Goal: Task Accomplishment & Management: Use online tool/utility

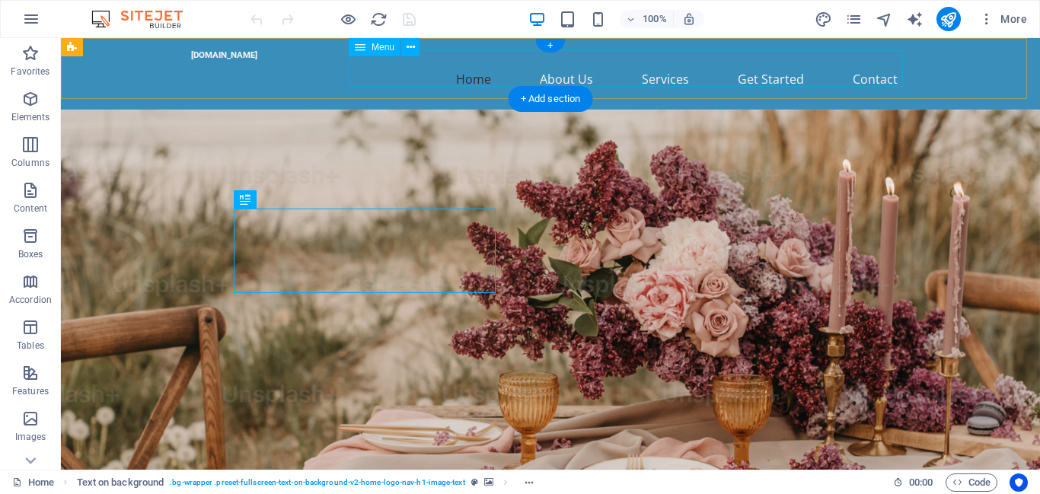
click at [471, 72] on nav "Home About Us Services Get Started Contact" at bounding box center [550, 79] width 719 height 37
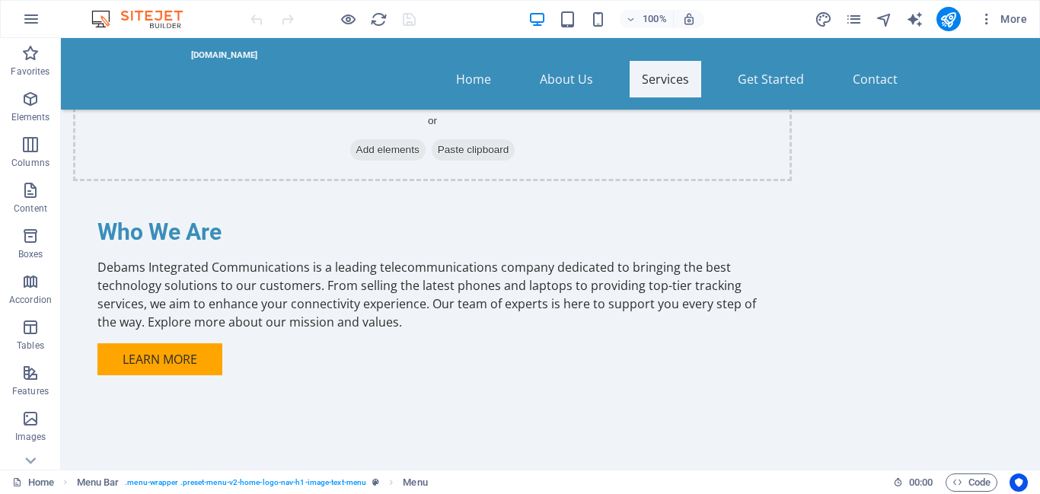
scroll to position [1124, 0]
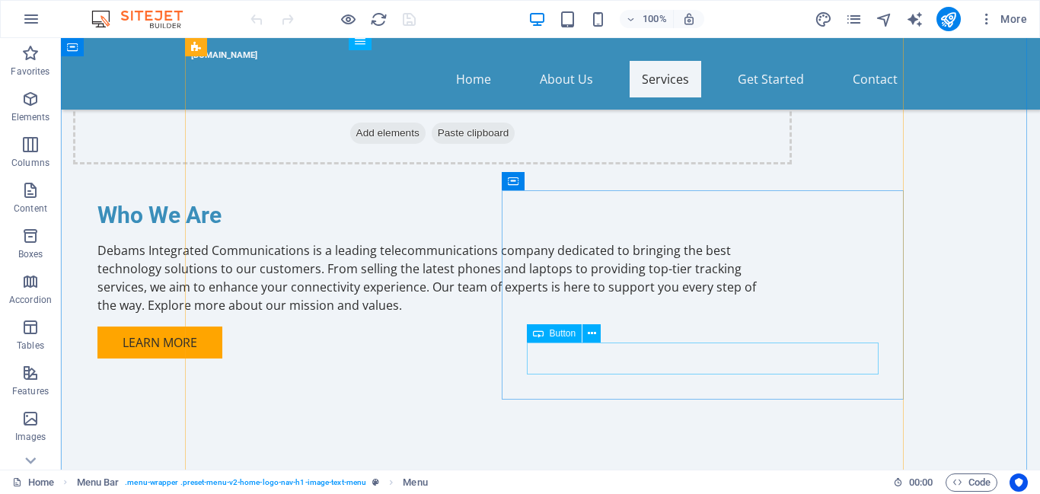
drag, startPoint x: 607, startPoint y: 360, endPoint x: 353, endPoint y: 377, distance: 254.2
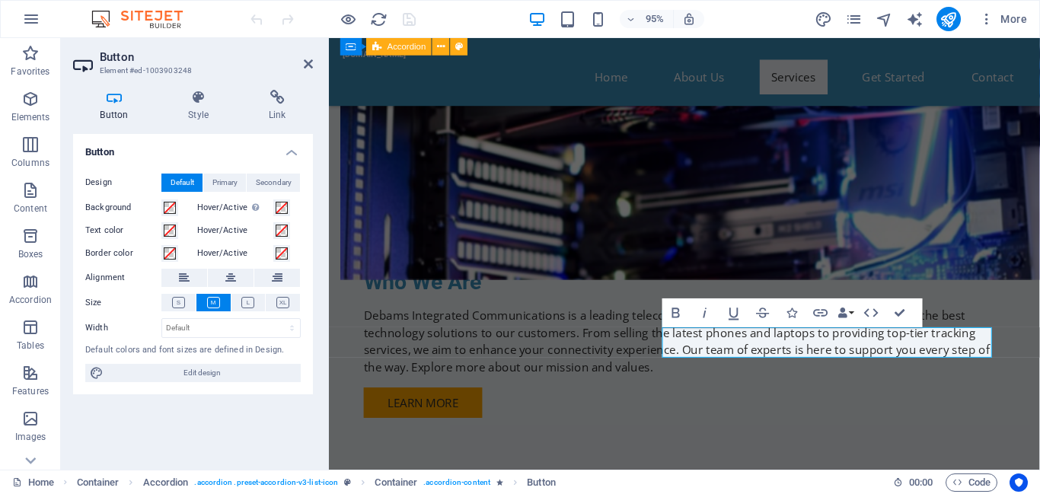
scroll to position [1143, 0]
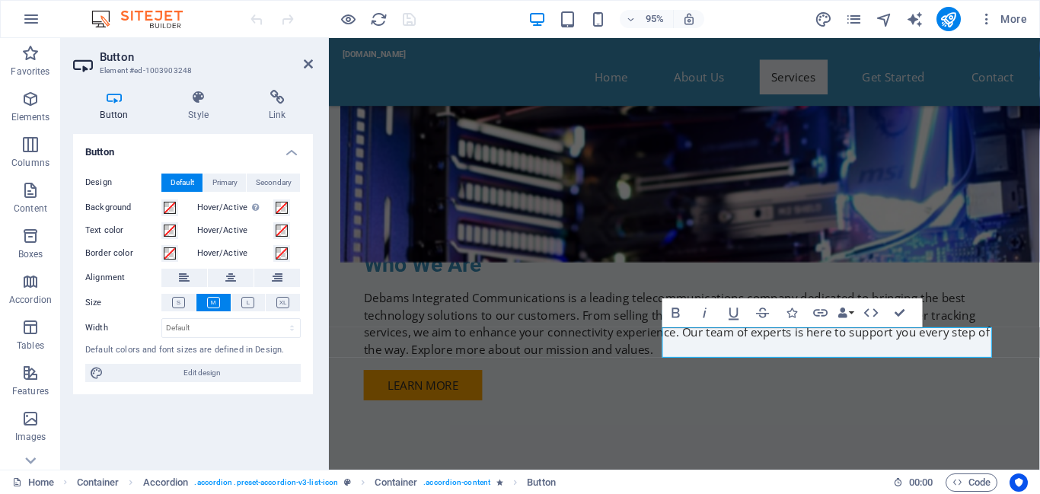
click at [113, 207] on label "Background" at bounding box center [123, 208] width 76 height 18
click at [161, 207] on button "Background" at bounding box center [169, 208] width 17 height 17
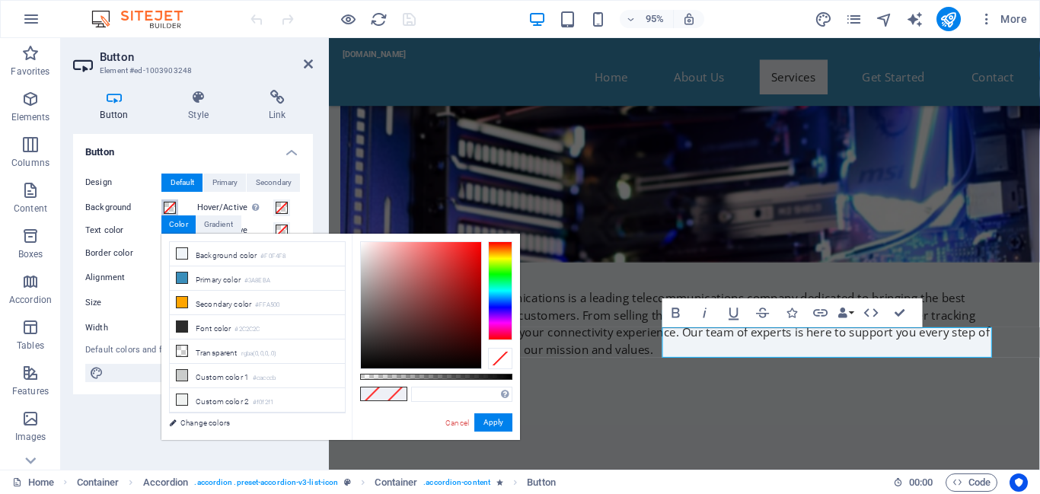
type input "#000000"
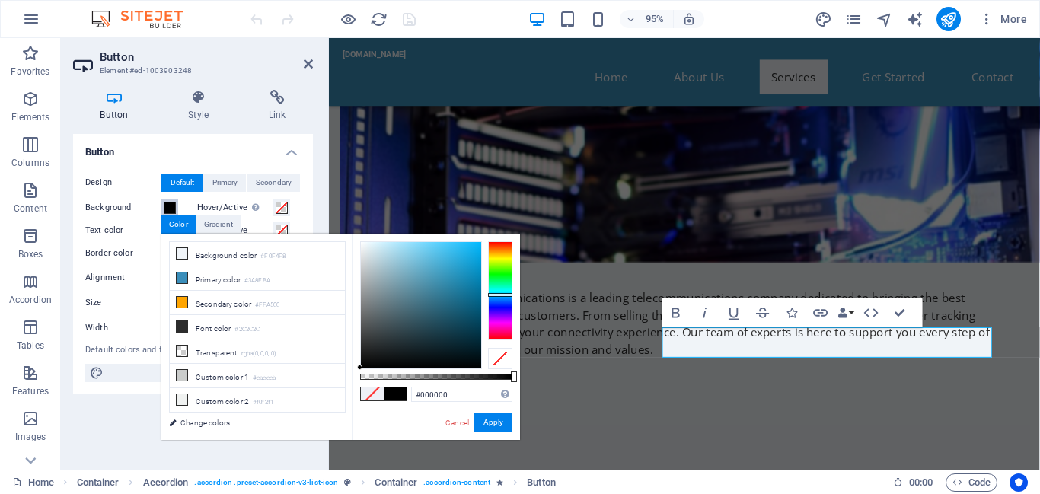
click at [497, 295] on div at bounding box center [500, 290] width 24 height 99
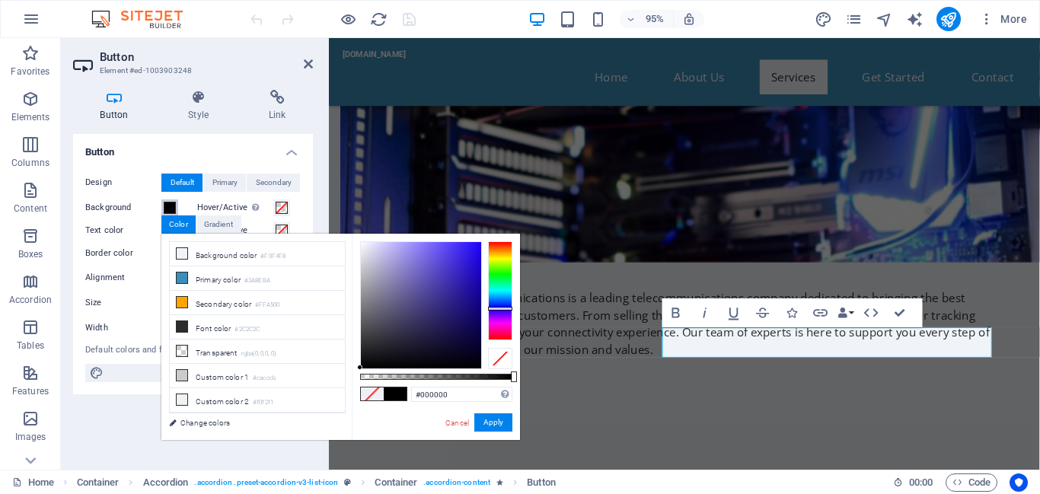
click at [502, 308] on div at bounding box center [500, 290] width 24 height 99
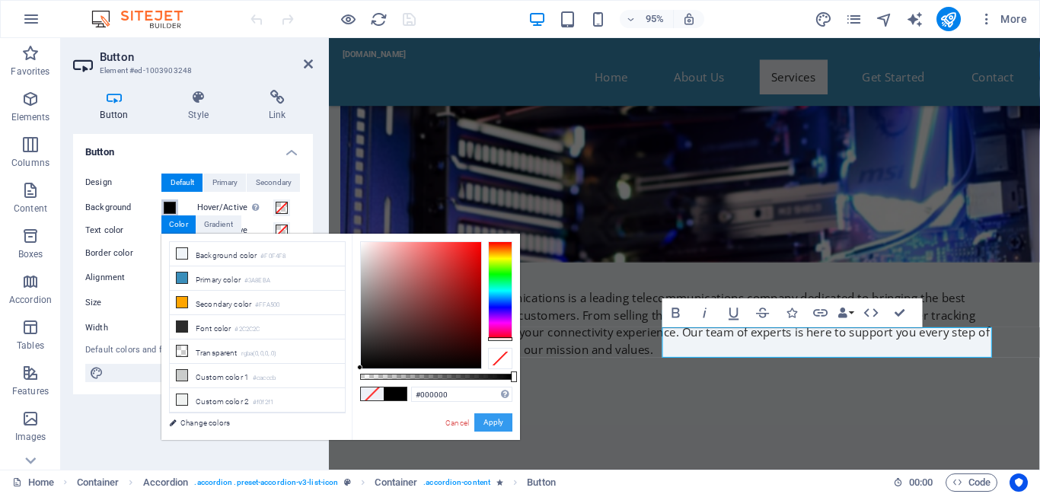
drag, startPoint x: 502, startPoint y: 308, endPoint x: 493, endPoint y: 427, distance: 119.2
click at [493, 427] on div "#000000 Supported formats #0852ed rgb(8, 82, 237) rgba(8, 82, 237, 90%) hsv(221…" at bounding box center [436, 447] width 168 height 427
click at [493, 427] on button "Apply" at bounding box center [494, 423] width 38 height 18
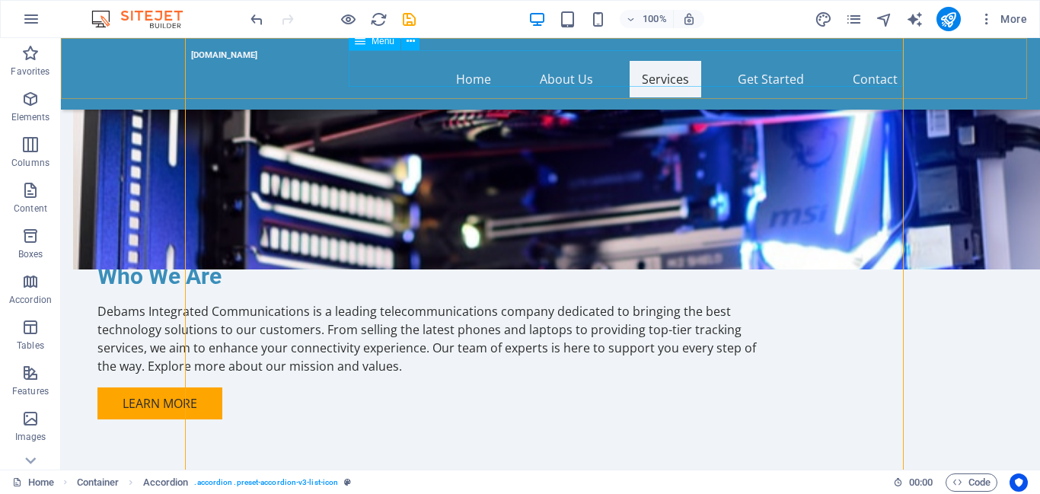
click at [576, 69] on nav "Home About Us Services Get Started Contact" at bounding box center [550, 79] width 719 height 37
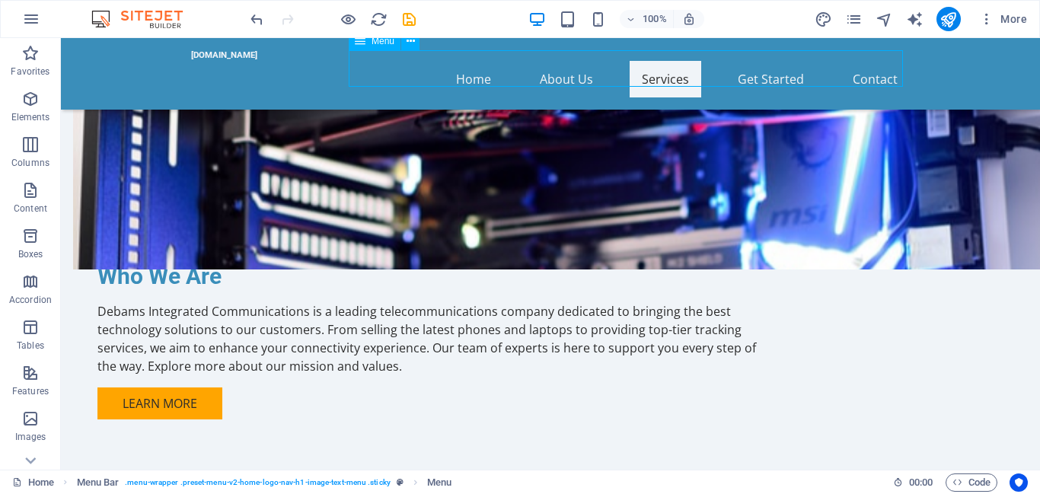
click at [576, 69] on nav "Home About Us Services Get Started Contact" at bounding box center [550, 79] width 719 height 37
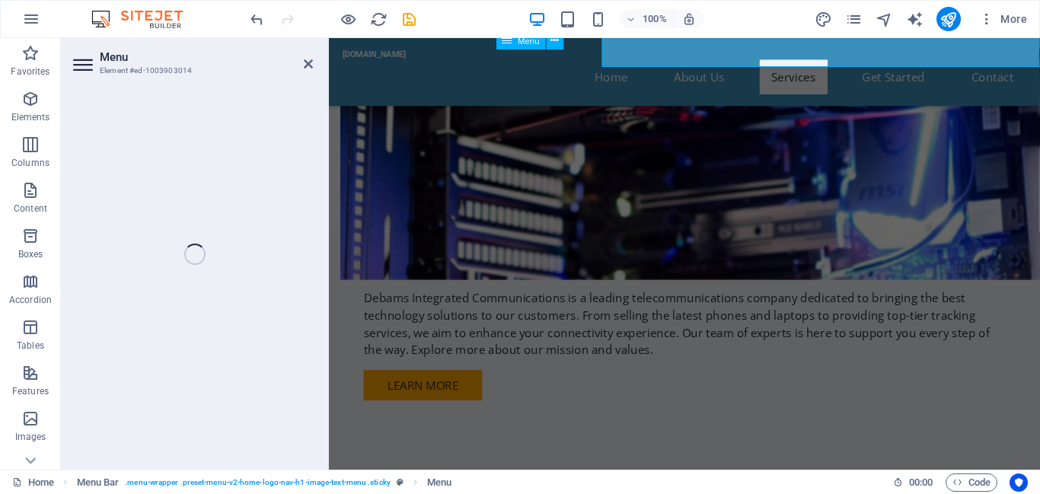
drag, startPoint x: 844, startPoint y: 69, endPoint x: 589, endPoint y: 70, distance: 255.2
click at [589, 70] on nav "Home About Us Services Get Started Contact" at bounding box center [703, 79] width 719 height 37
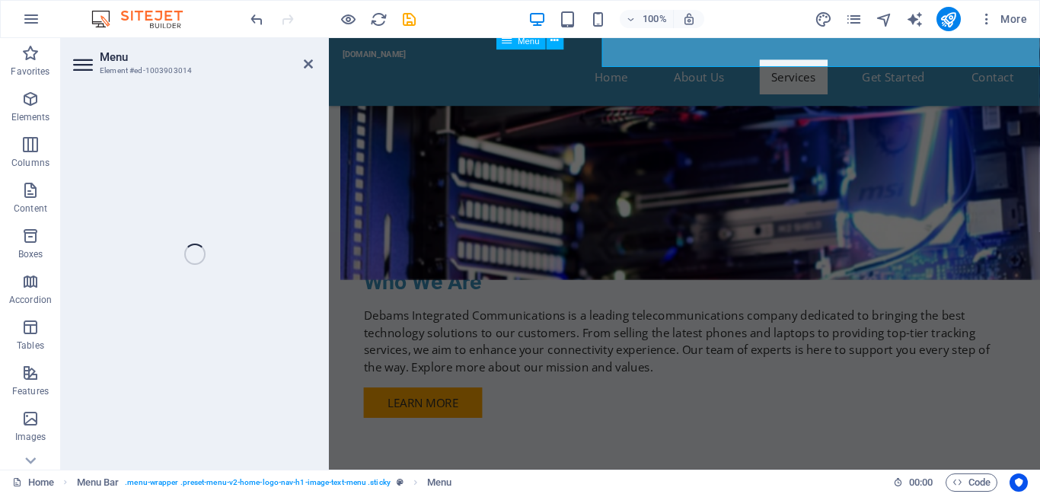
click at [589, 70] on nav "Home About Us Services Get Started Contact" at bounding box center [703, 79] width 719 height 37
select select
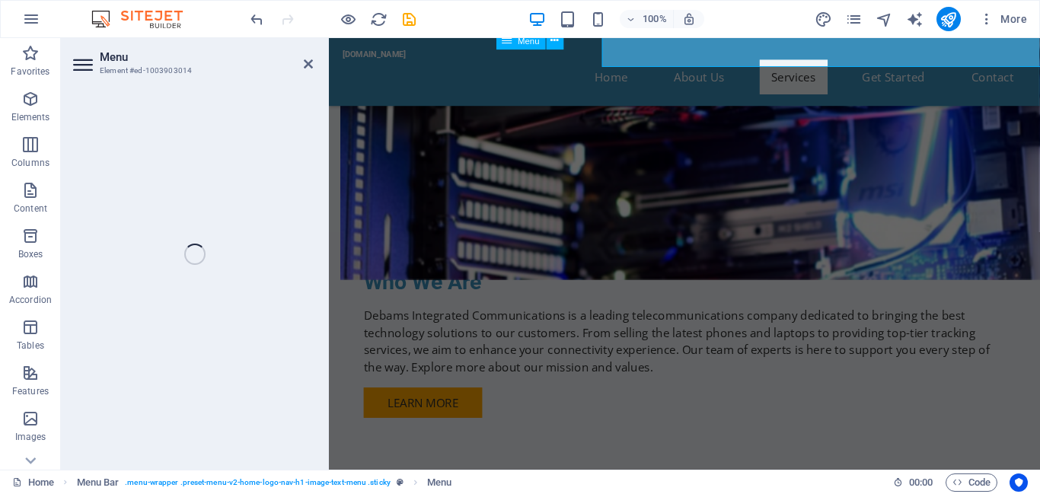
select select
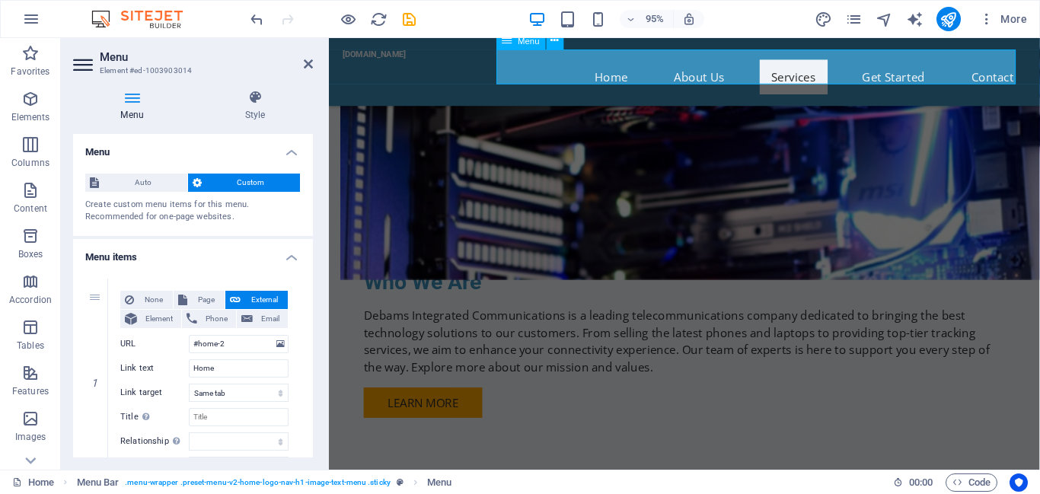
scroll to position [1143, 0]
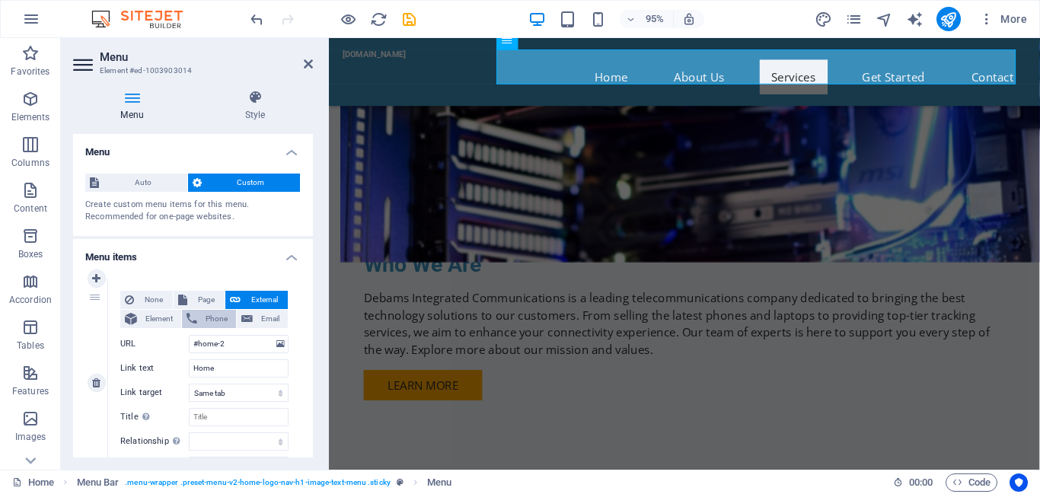
click at [209, 321] on span "Phone" at bounding box center [217, 319] width 30 height 18
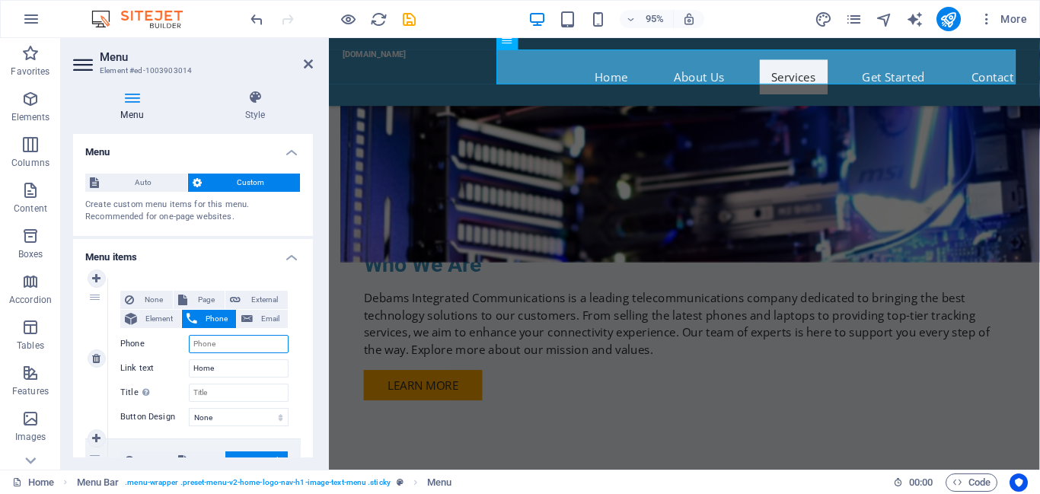
select select
type input "0"
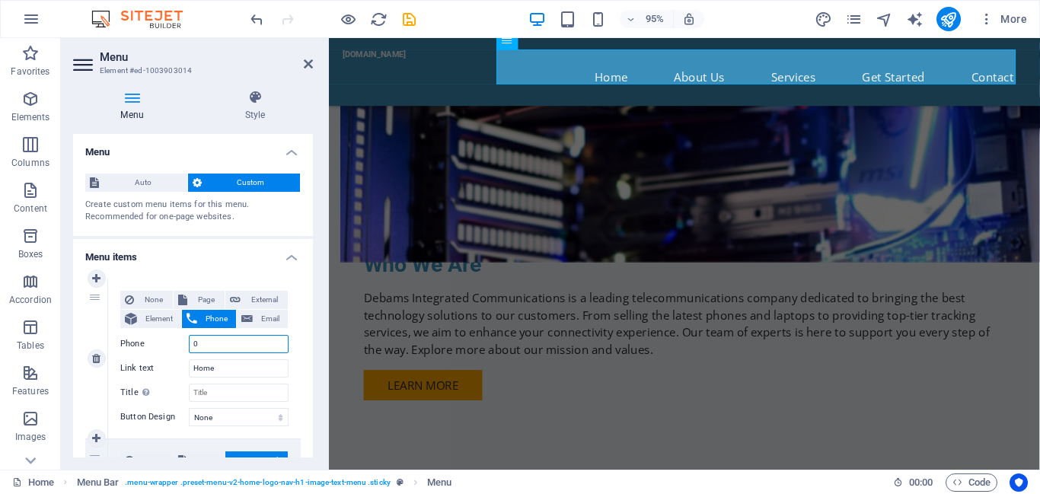
select select
type input "07"
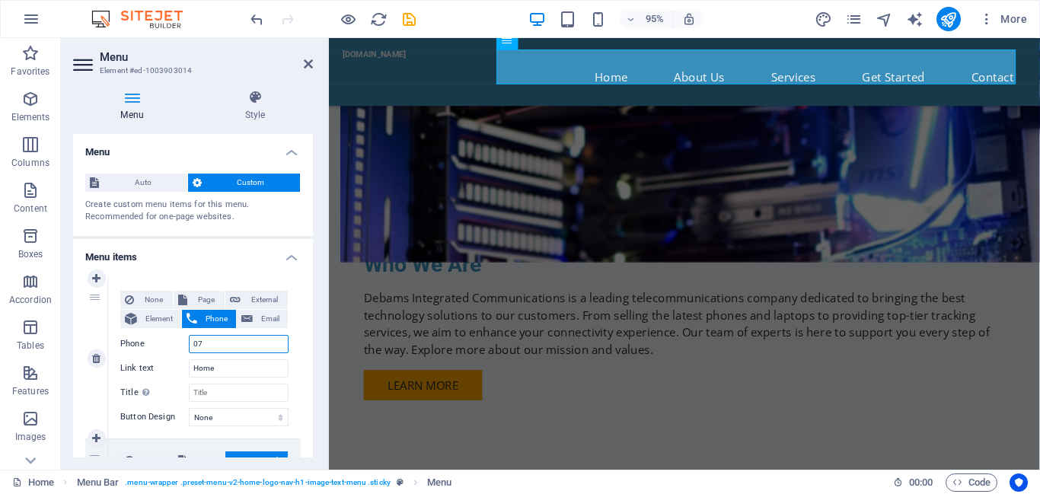
select select
type input "0703"
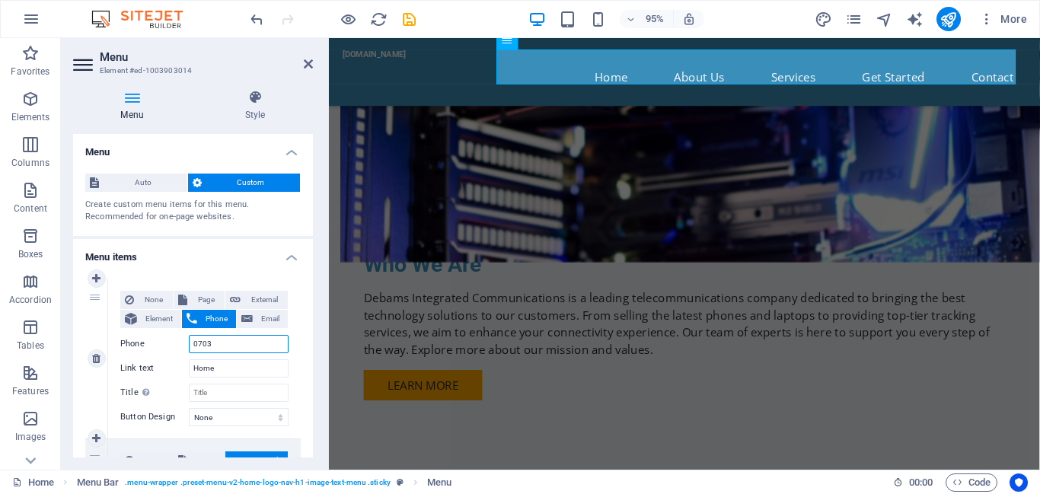
select select
type input "070381"
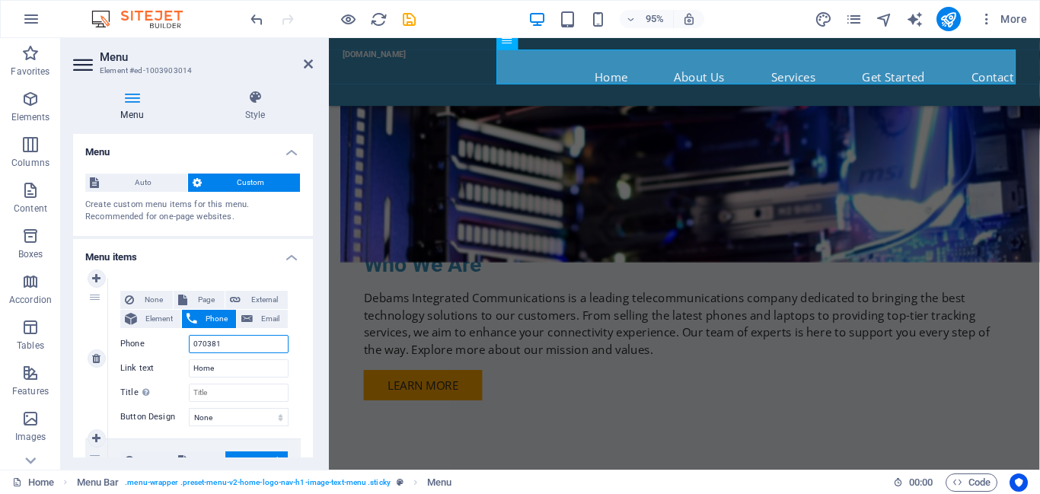
select select
type input "07038152"
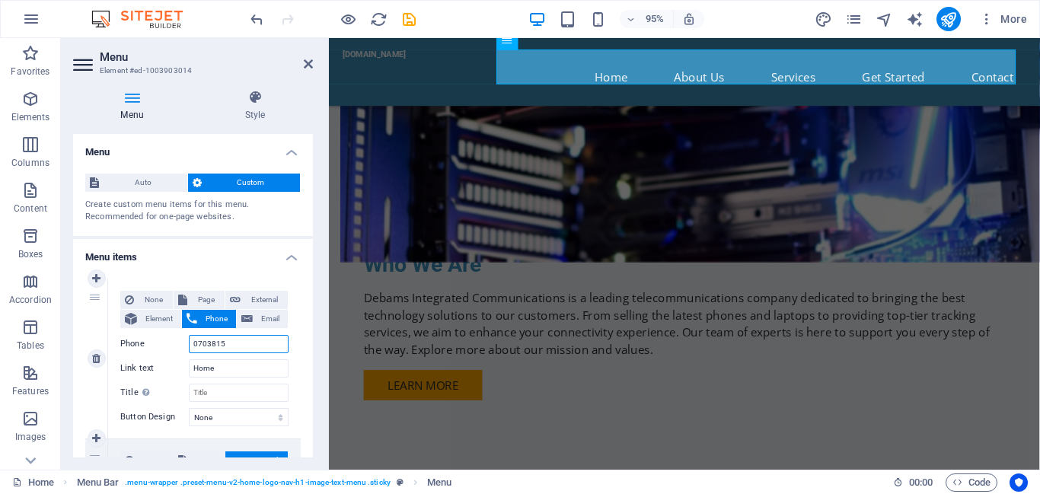
select select
type input "070381525"
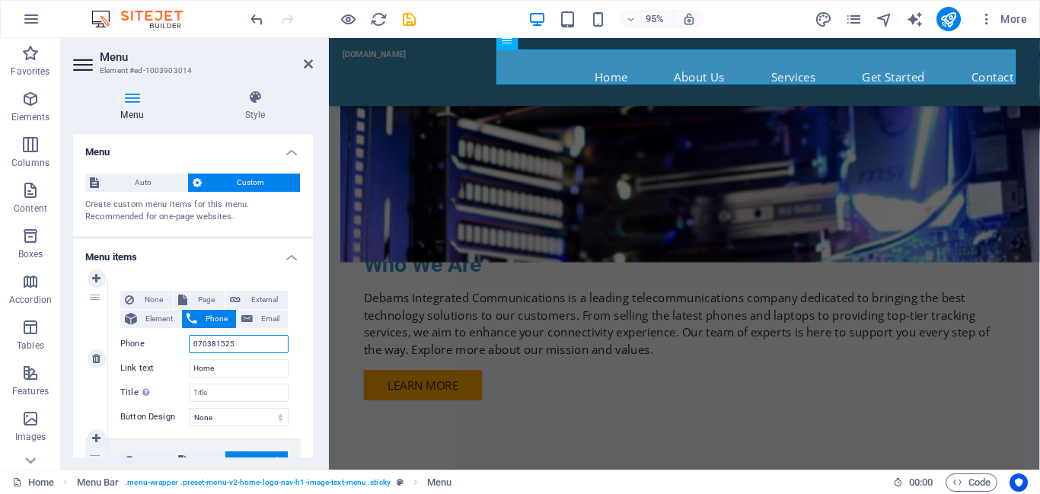
select select
type input "07038152535"
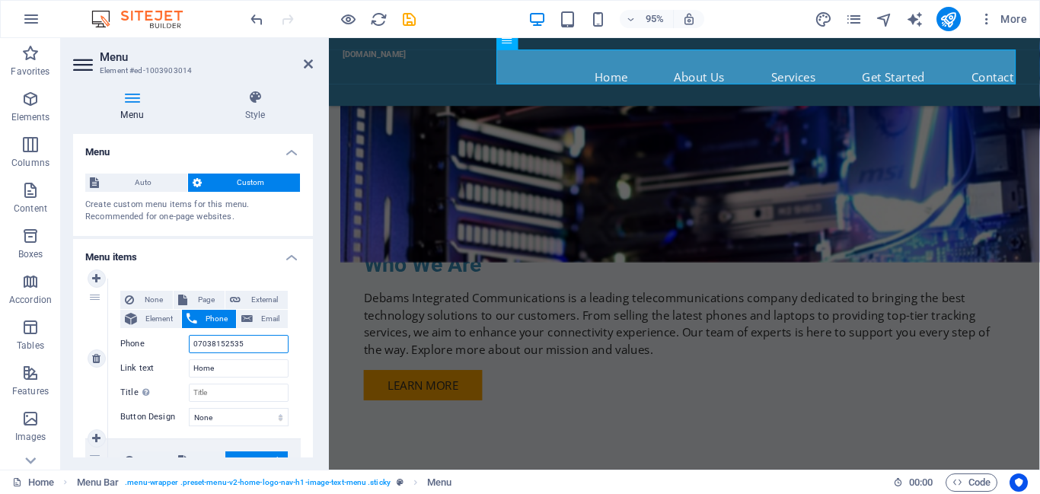
select select
type input "07038152535"
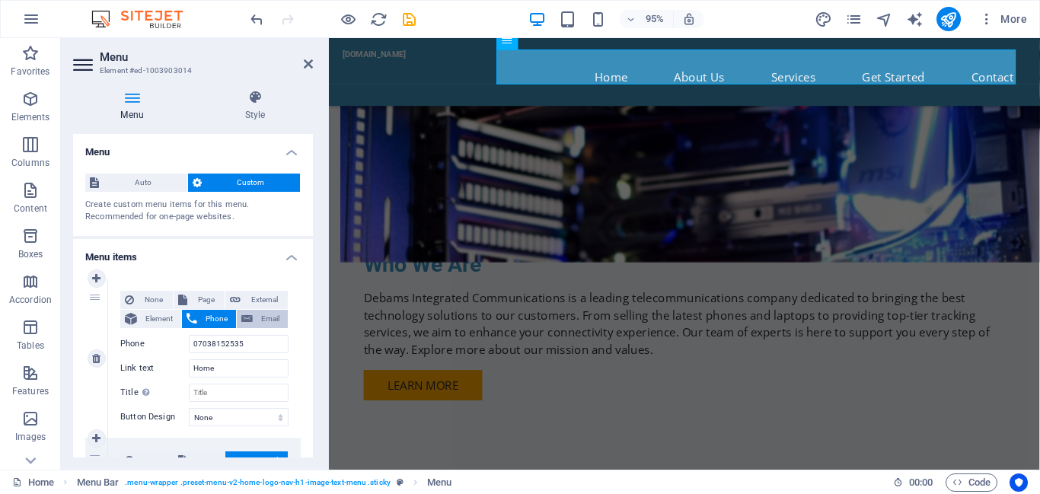
click at [268, 321] on span "Email" at bounding box center [270, 319] width 26 height 18
select select
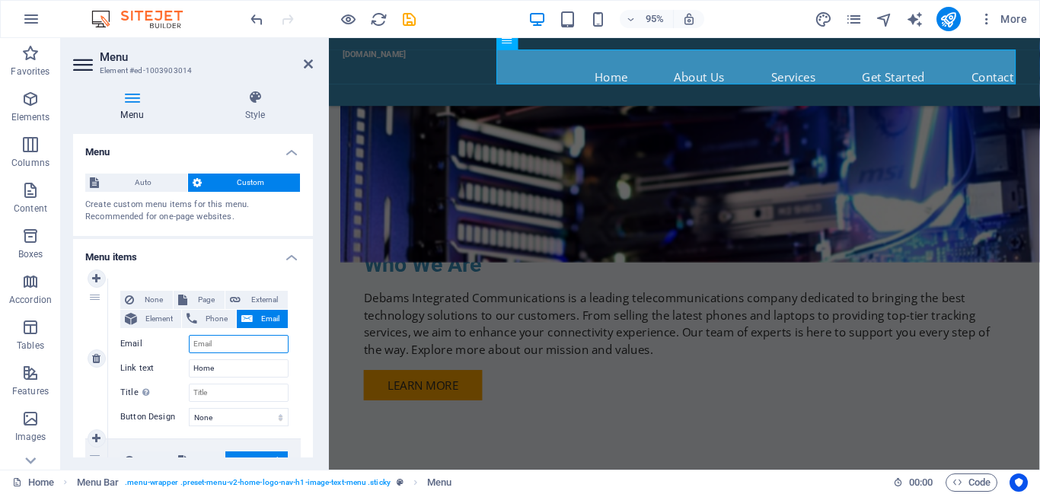
click at [227, 337] on input "Email" at bounding box center [239, 344] width 100 height 18
type input "[EMAIL_ADDRESS][DOMAIN_NAME]"
select select
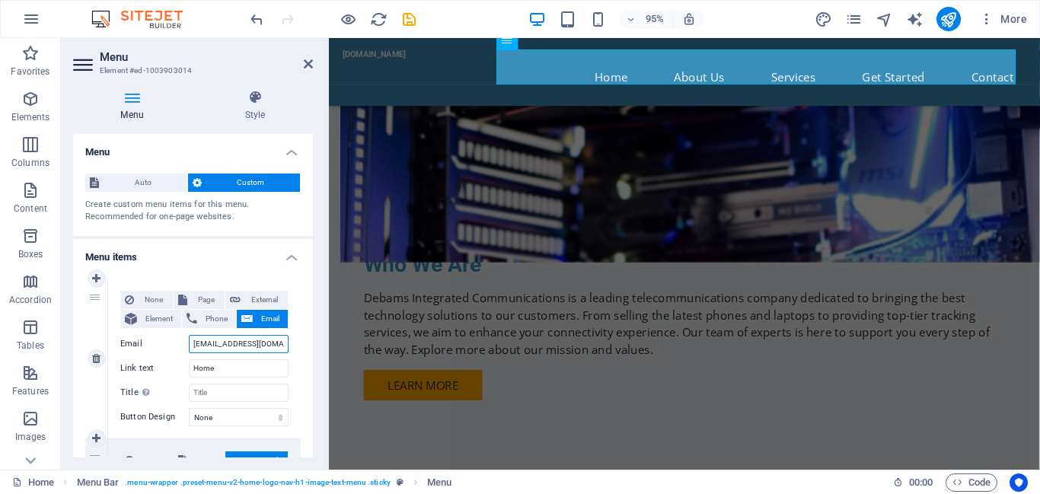
select select
click at [313, 424] on div "Menu Style Menu Auto Custom Create custom menu items for this menu. Recommended…" at bounding box center [193, 274] width 264 height 392
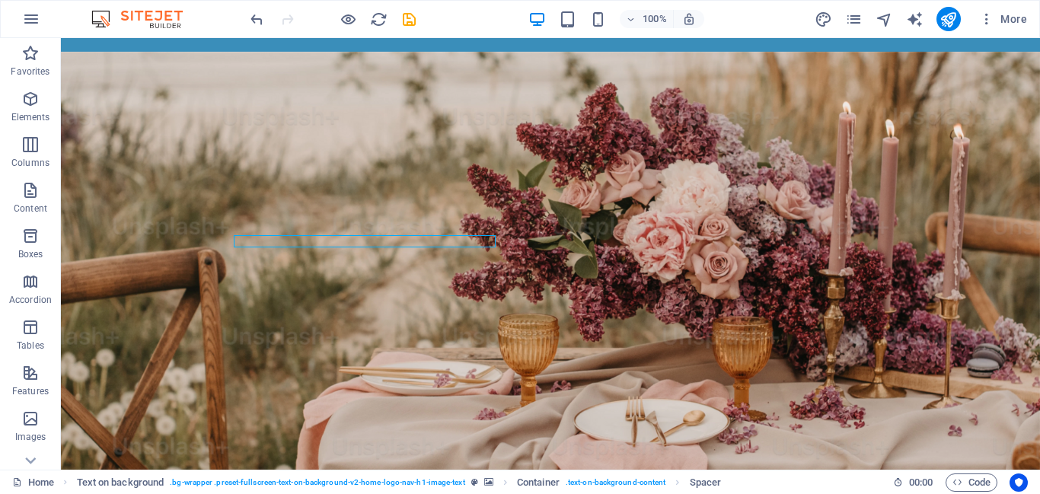
scroll to position [0, 0]
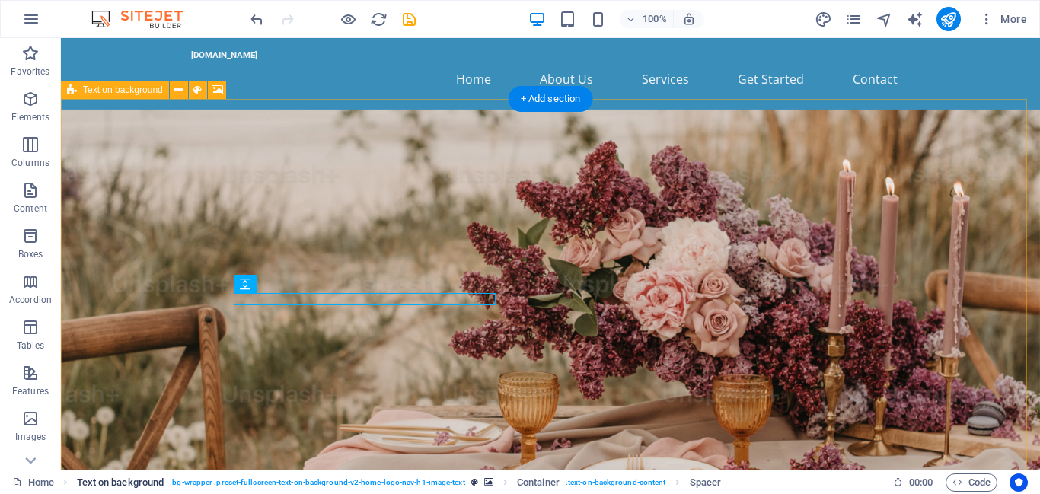
click at [380, 487] on span ". bg-wrapper .preset-fullscreen-text-on-background-v2-home-logo-nav-h1-image-te…" at bounding box center [317, 483] width 295 height 18
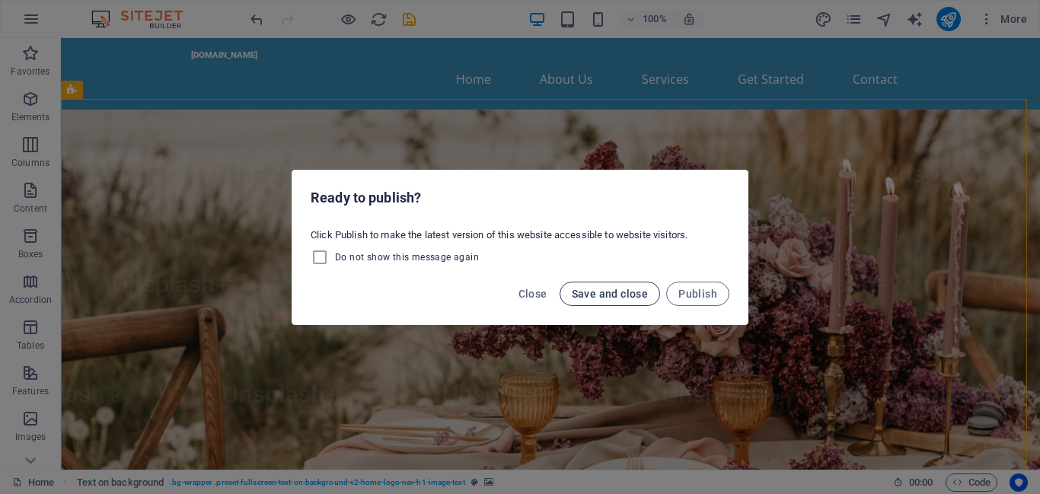
click at [606, 288] on span "Save and close" at bounding box center [610, 294] width 77 height 12
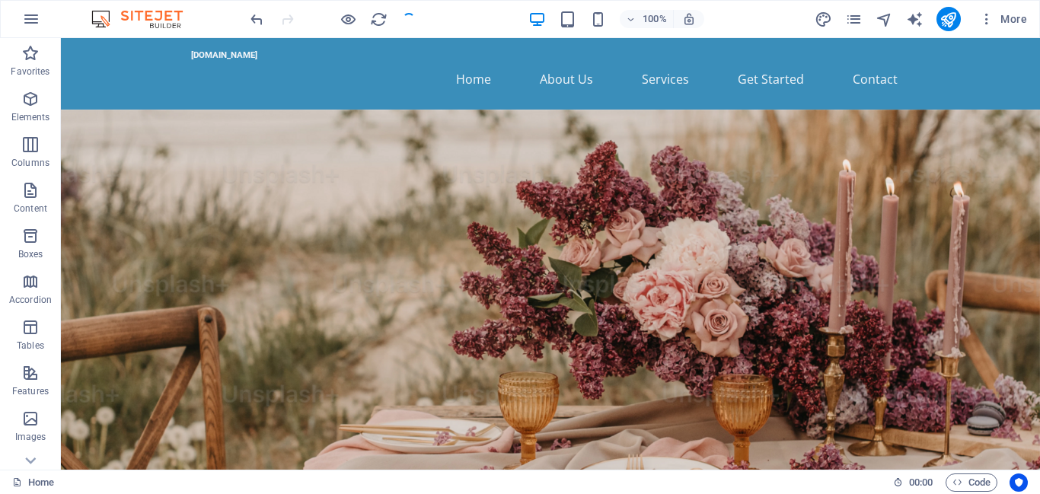
checkbox input "false"
